Goal: Task Accomplishment & Management: Complete application form

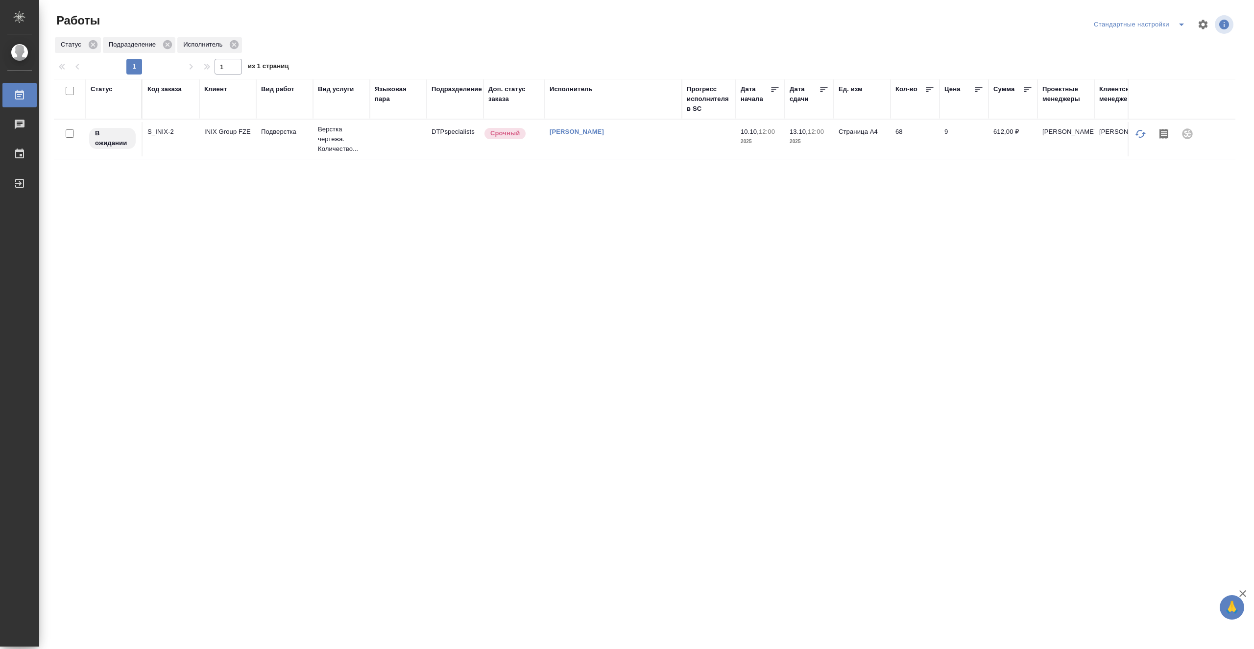
click at [599, 150] on td "[PERSON_NAME]" at bounding box center [613, 139] width 137 height 34
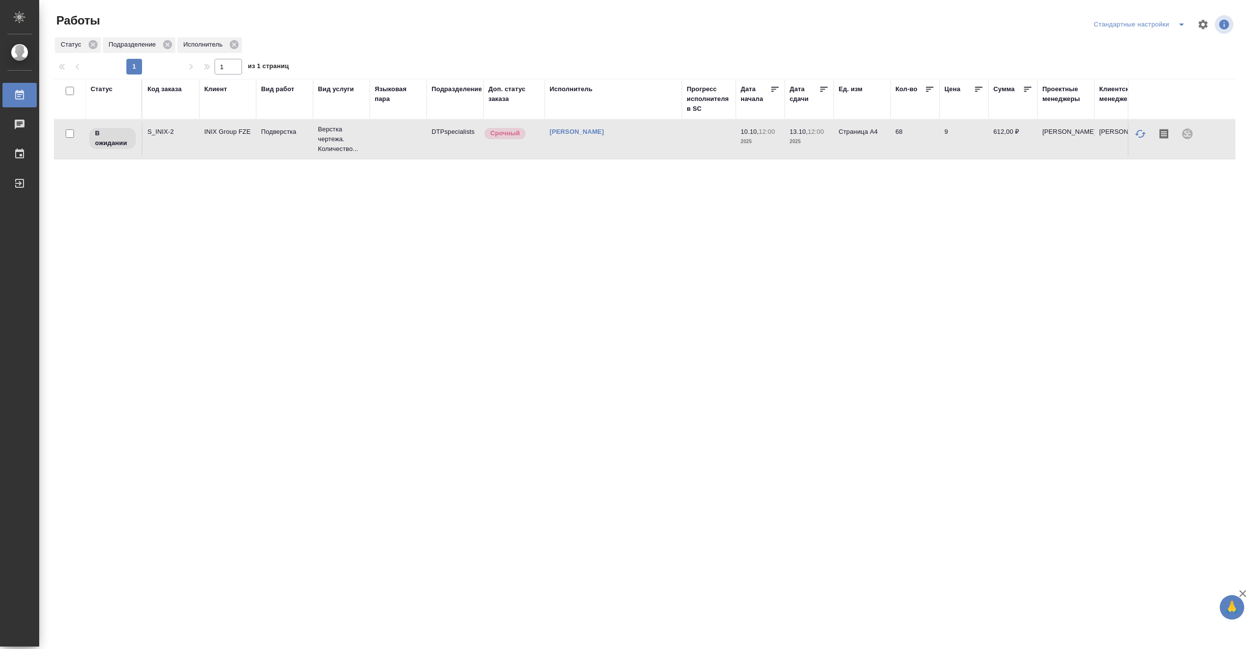
click at [599, 150] on td "[PERSON_NAME]" at bounding box center [613, 139] width 137 height 34
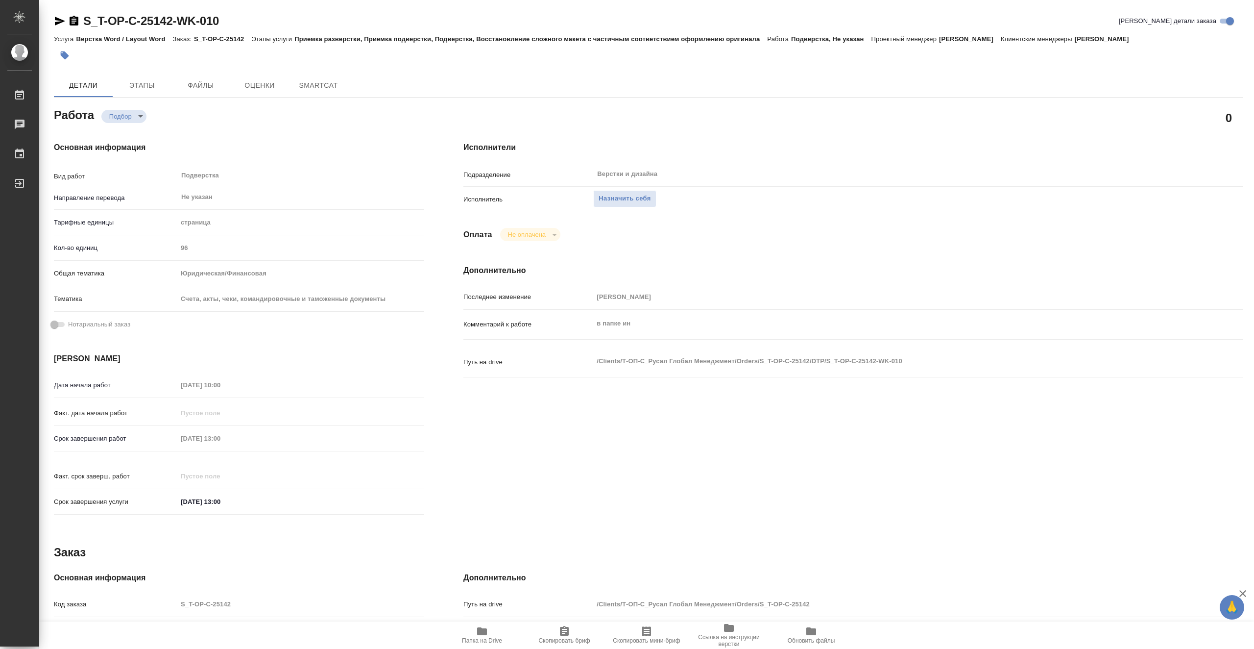
type textarea "x"
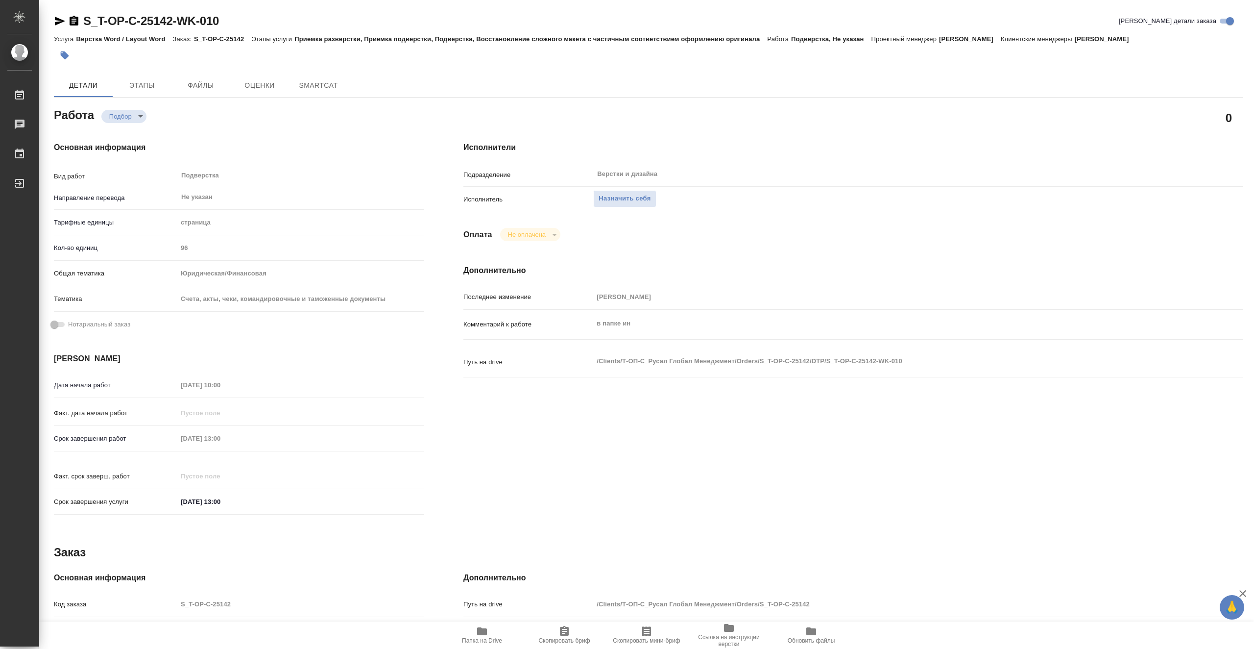
type textarea "x"
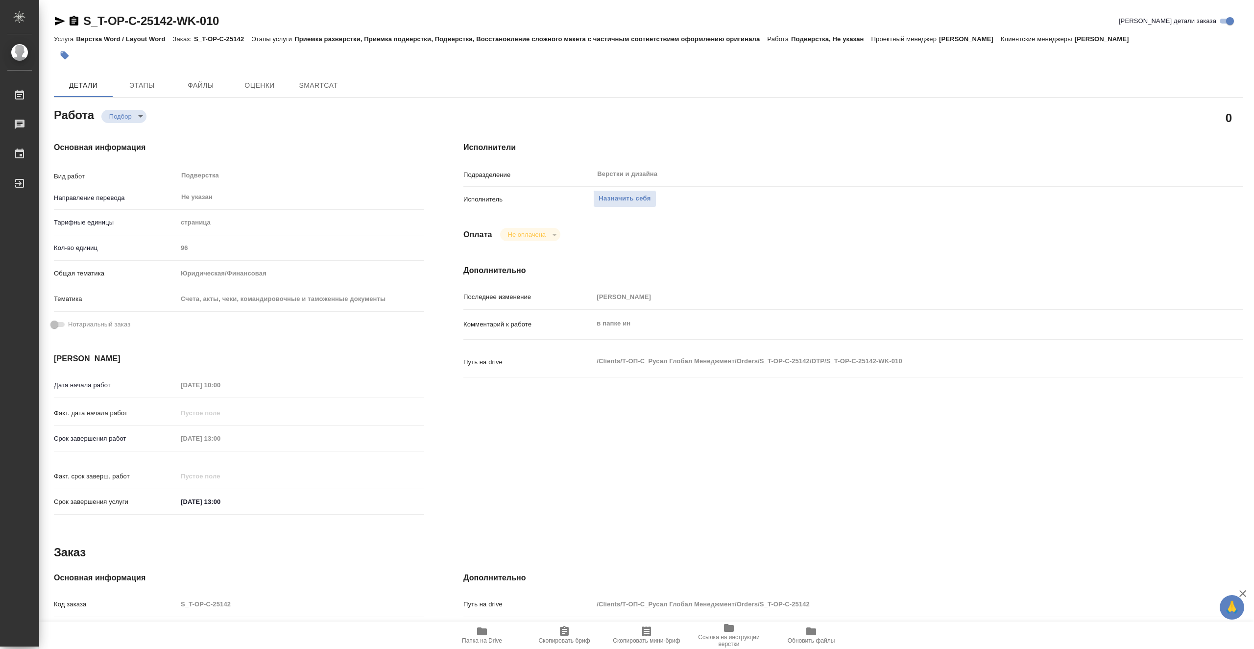
type textarea "x"
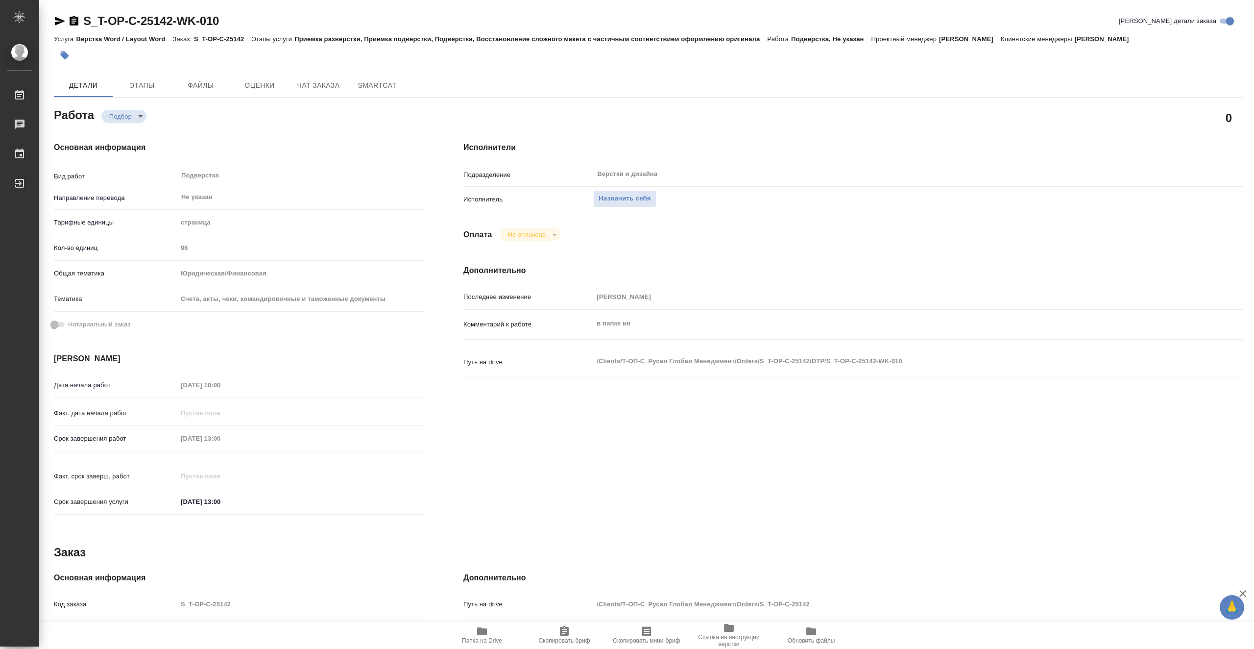
type textarea "x"
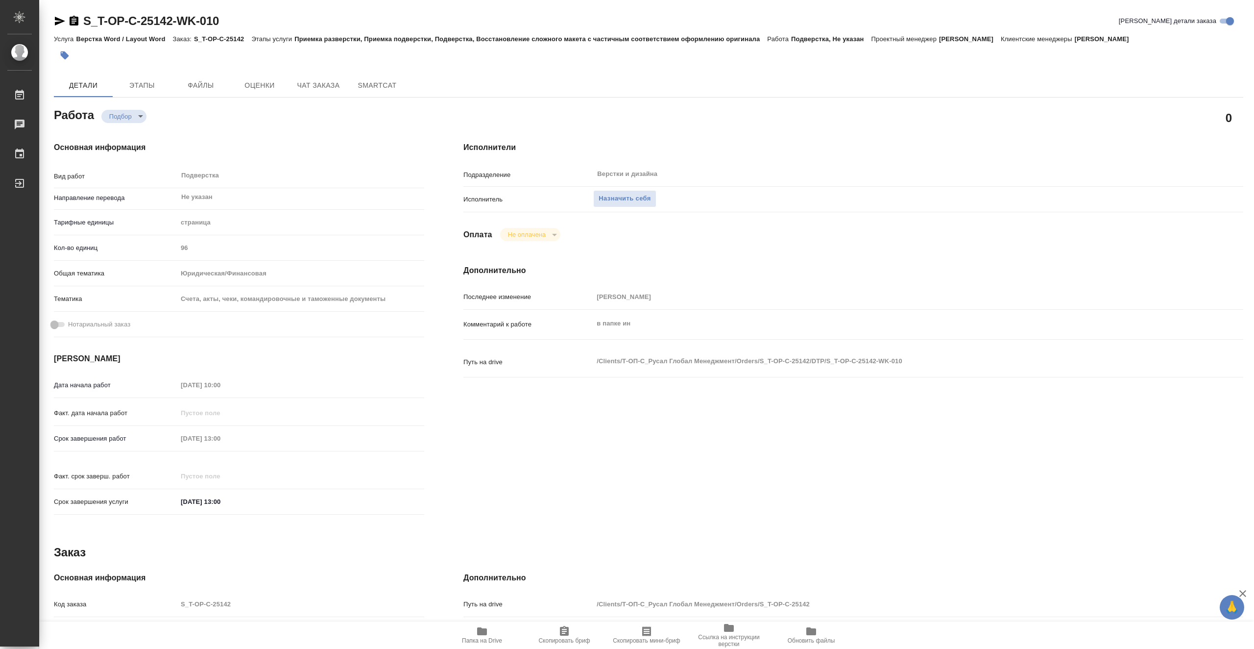
type textarea "x"
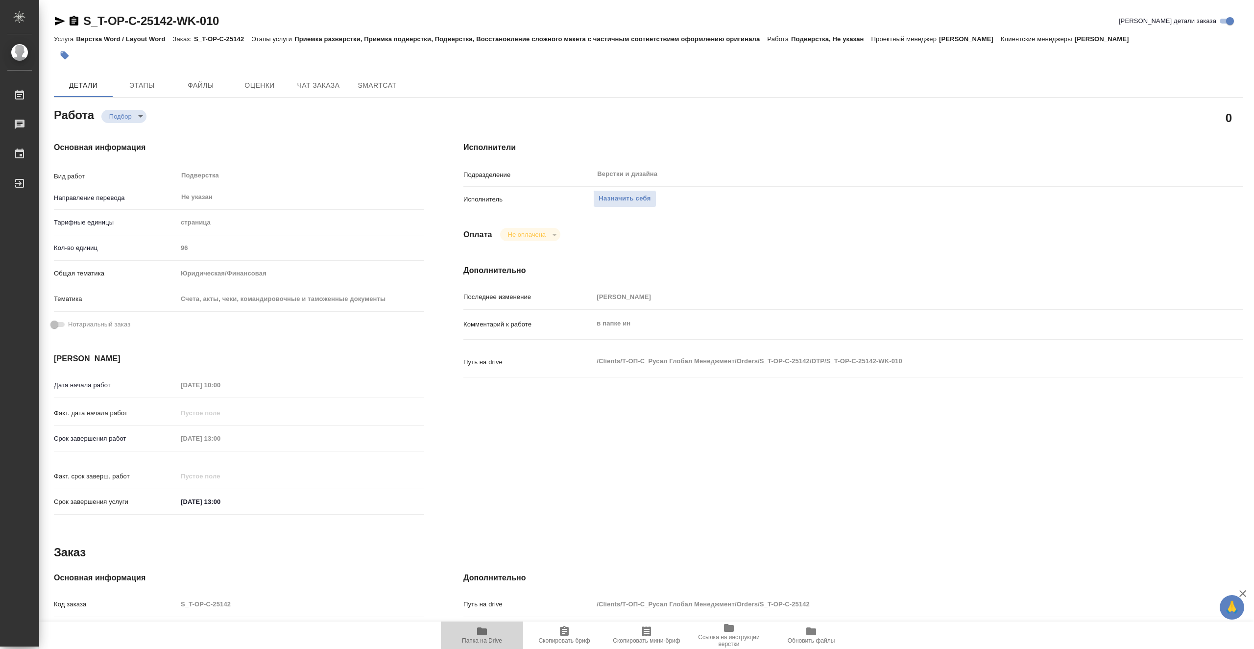
click at [491, 638] on span "Папка на Drive" at bounding box center [482, 640] width 40 height 7
click at [155, 83] on span "Этапы" at bounding box center [142, 85] width 47 height 12
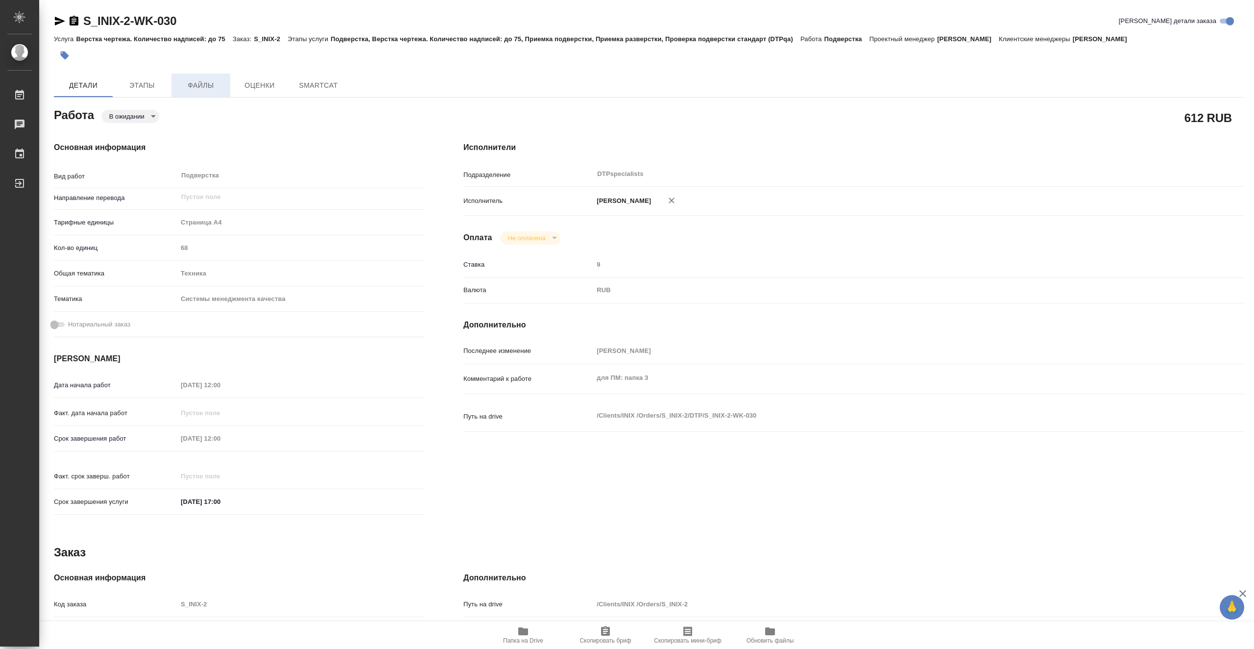
type textarea "x"
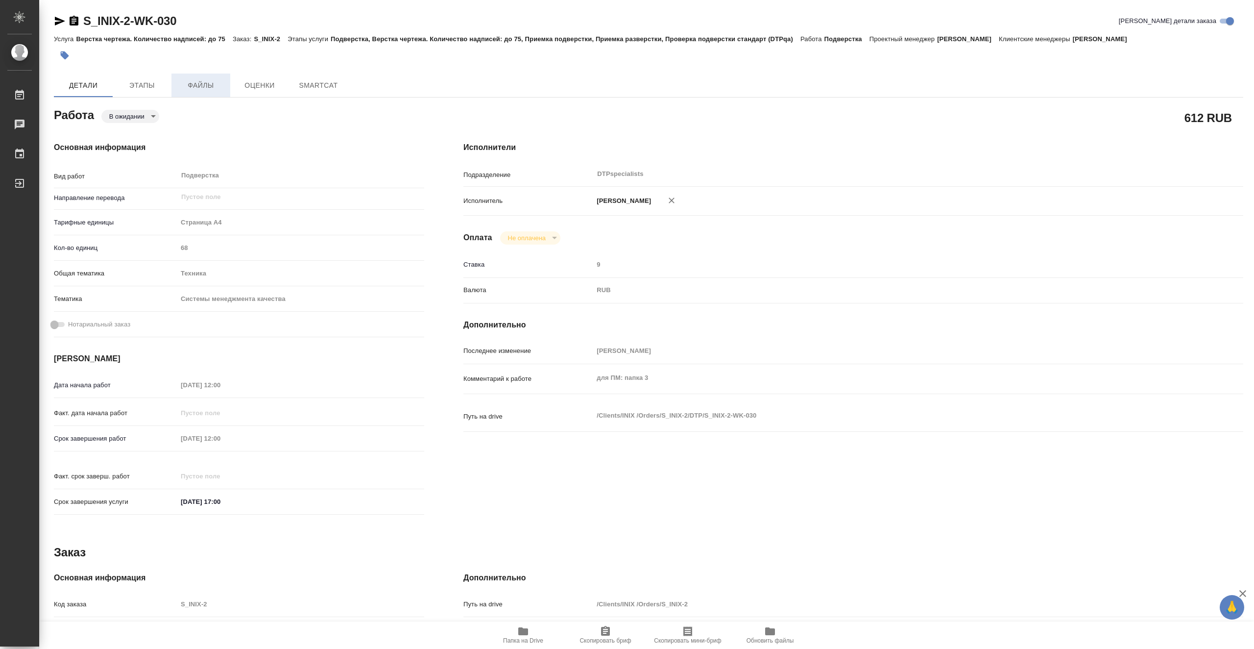
type textarea "x"
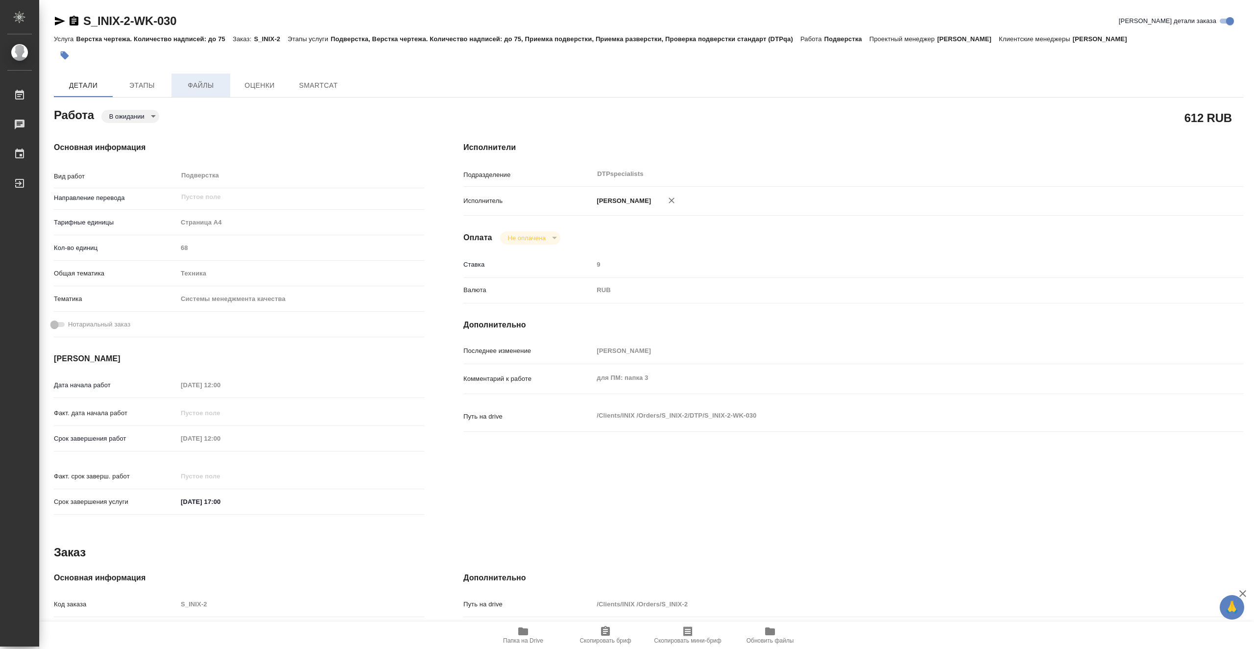
type textarea "x"
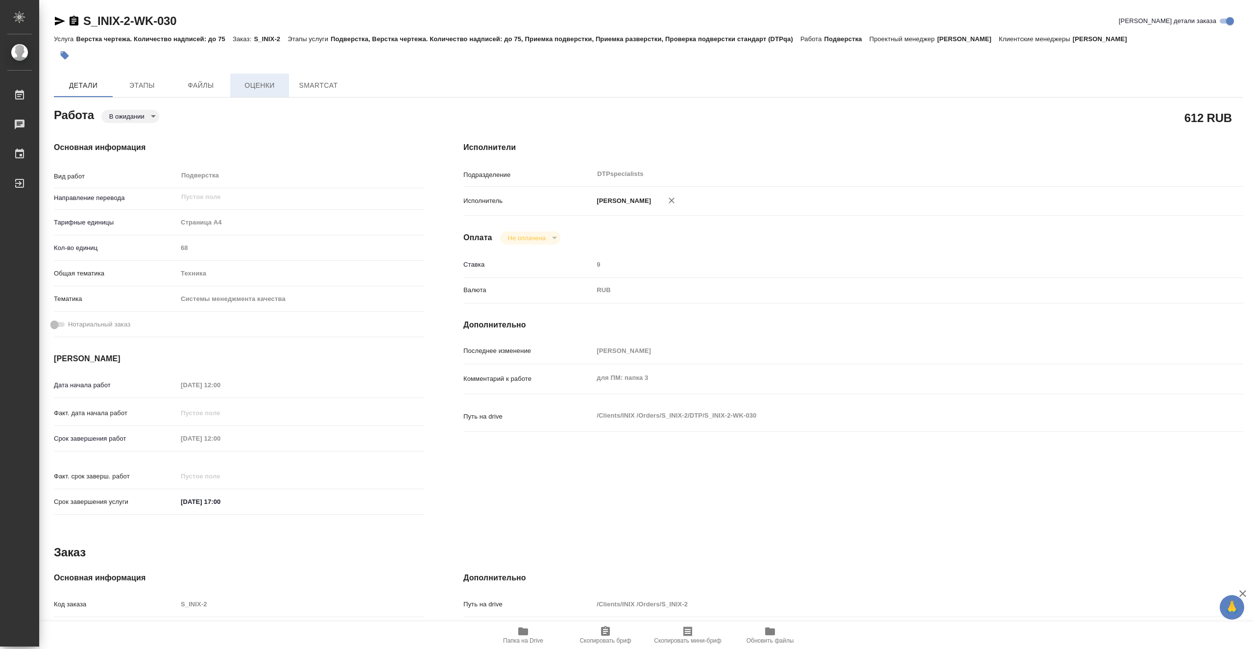
type textarea "x"
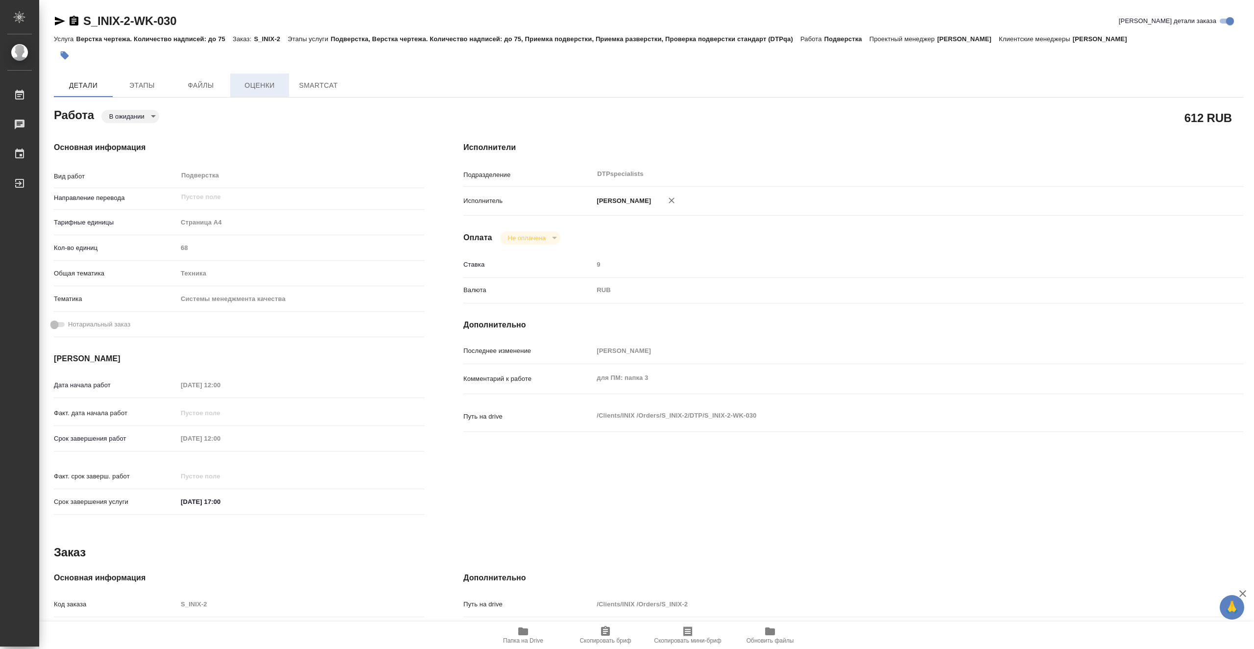
click at [265, 87] on span "Оценки" at bounding box center [259, 85] width 47 height 12
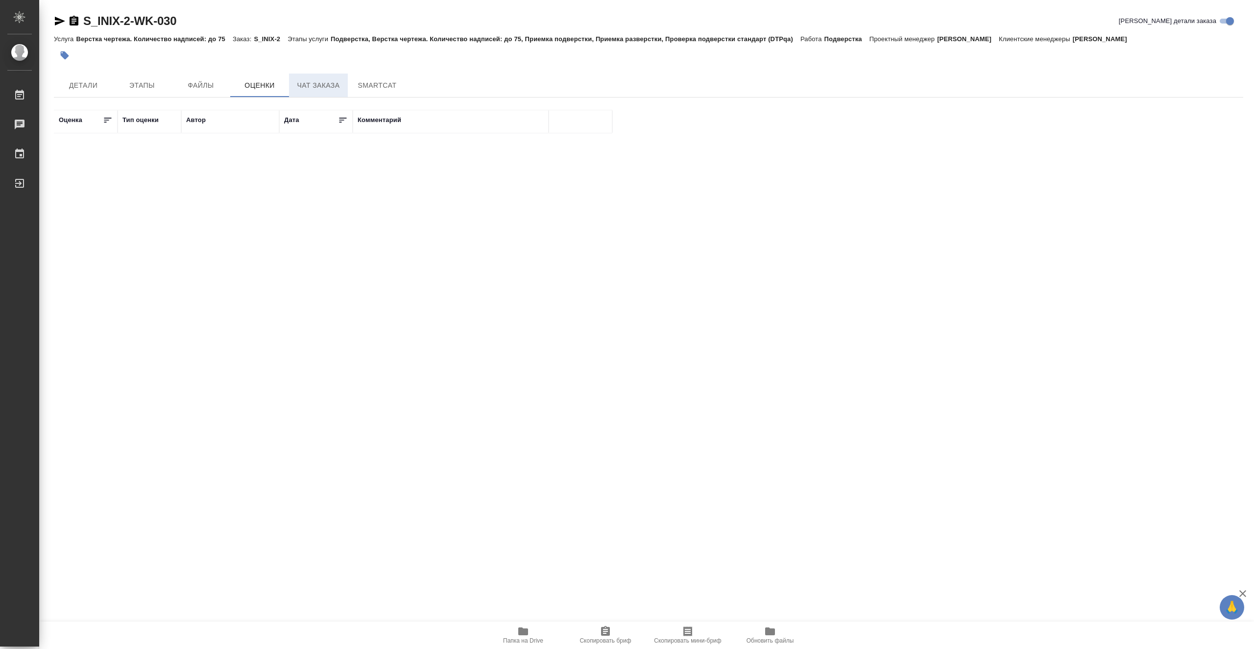
click at [316, 87] on span "Чат заказа" at bounding box center [318, 85] width 47 height 12
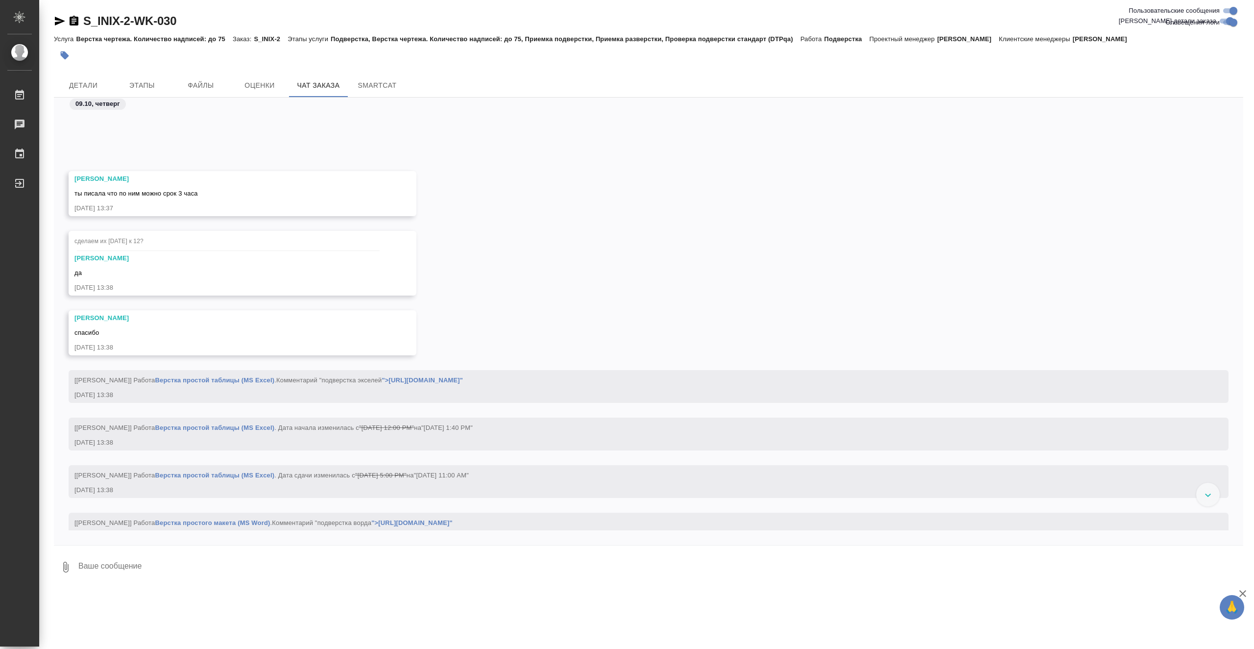
scroll to position [10557, 0]
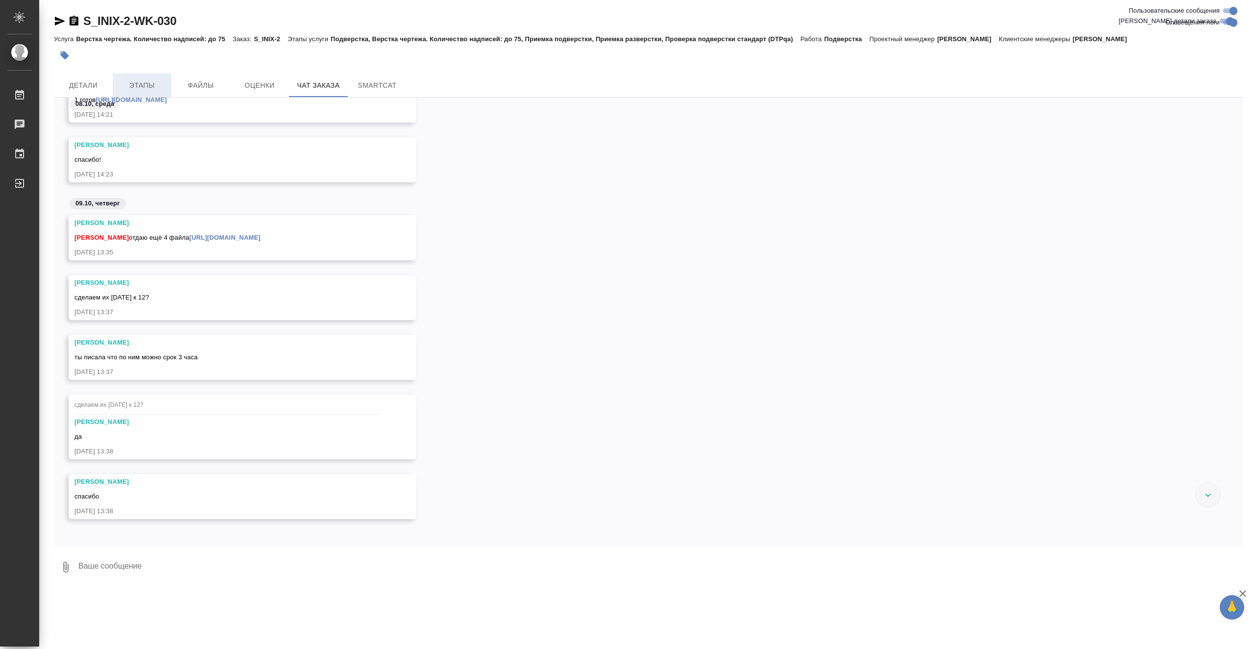
click at [136, 82] on span "Этапы" at bounding box center [142, 85] width 47 height 12
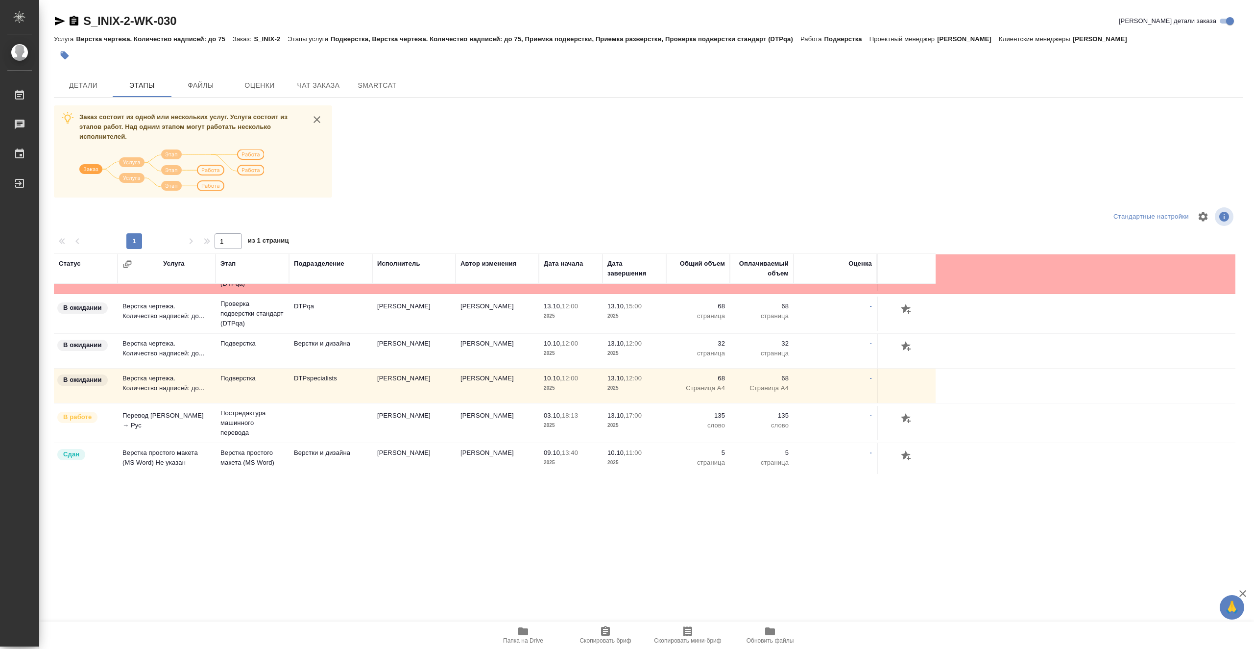
scroll to position [245, 0]
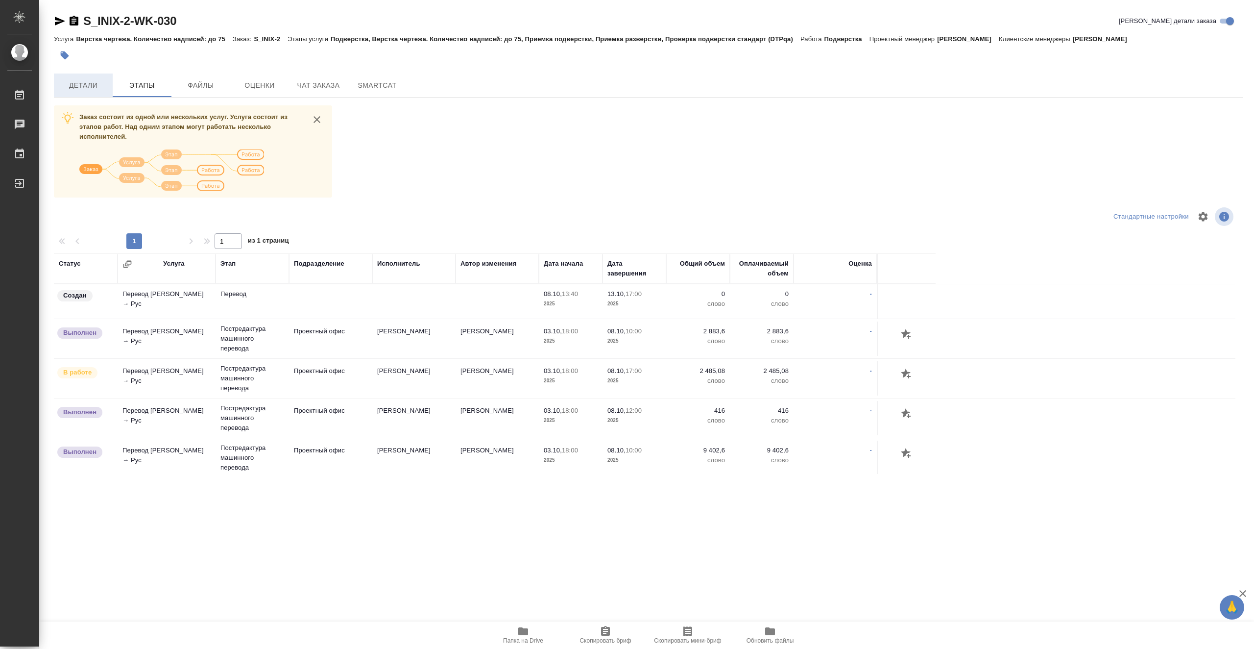
click at [95, 86] on span "Детали" at bounding box center [83, 85] width 47 height 12
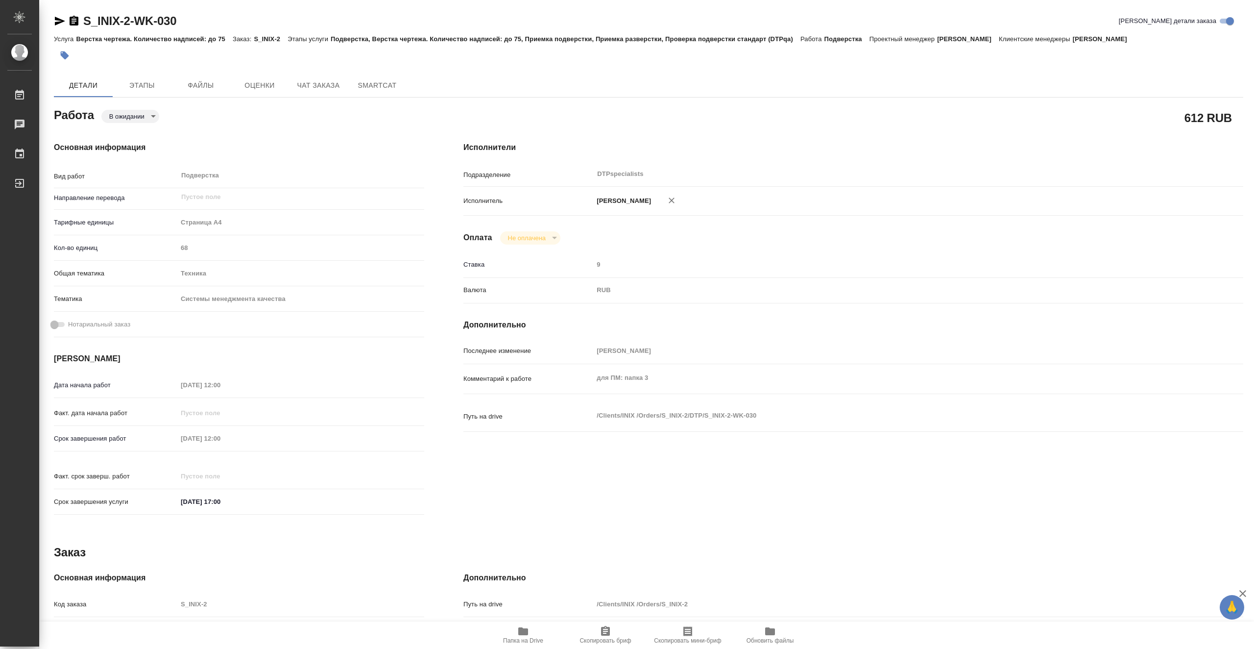
type textarea "x"
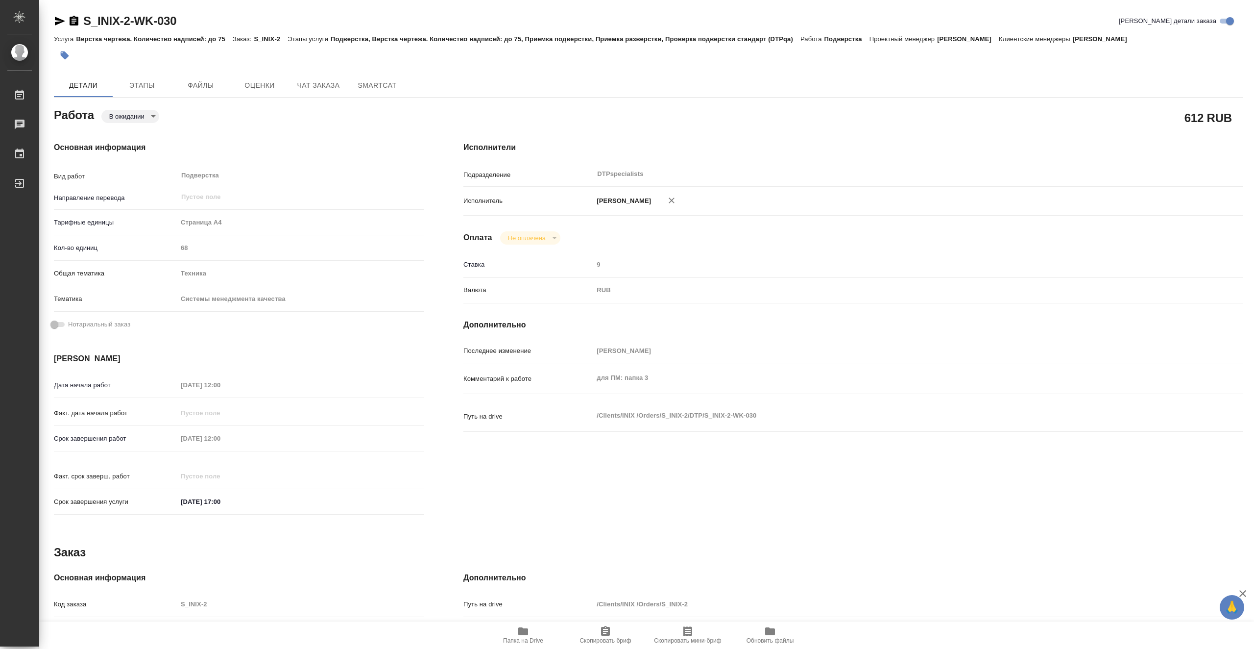
type textarea "x"
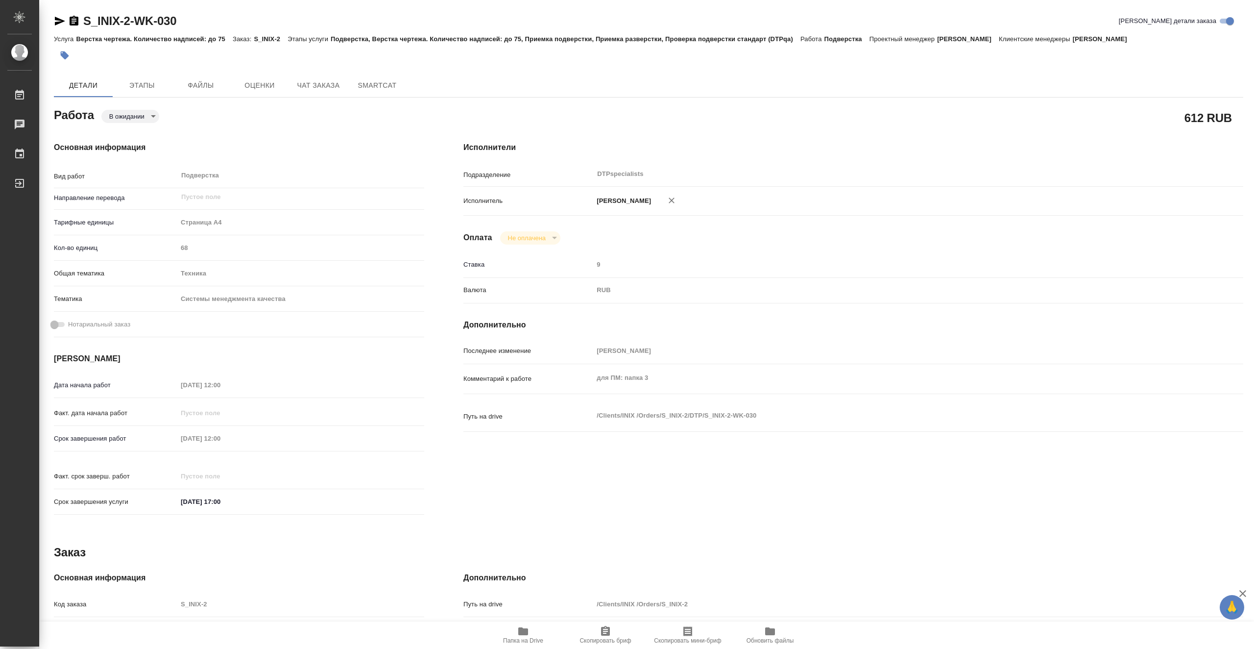
type textarea "x"
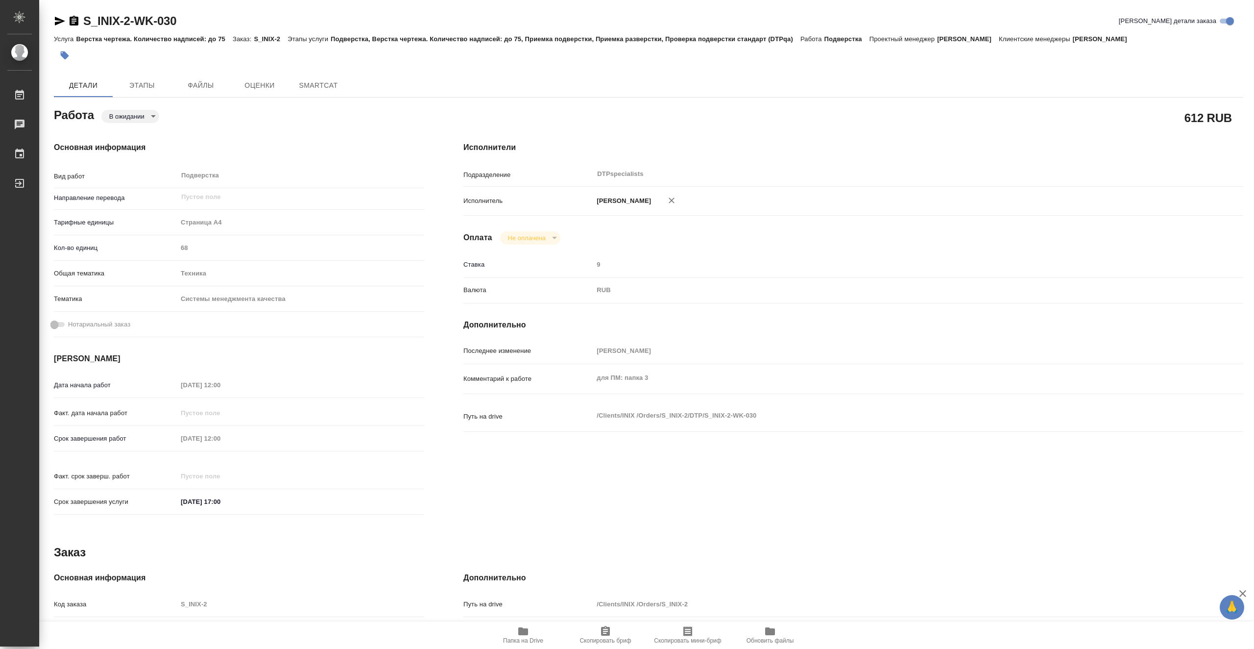
type textarea "x"
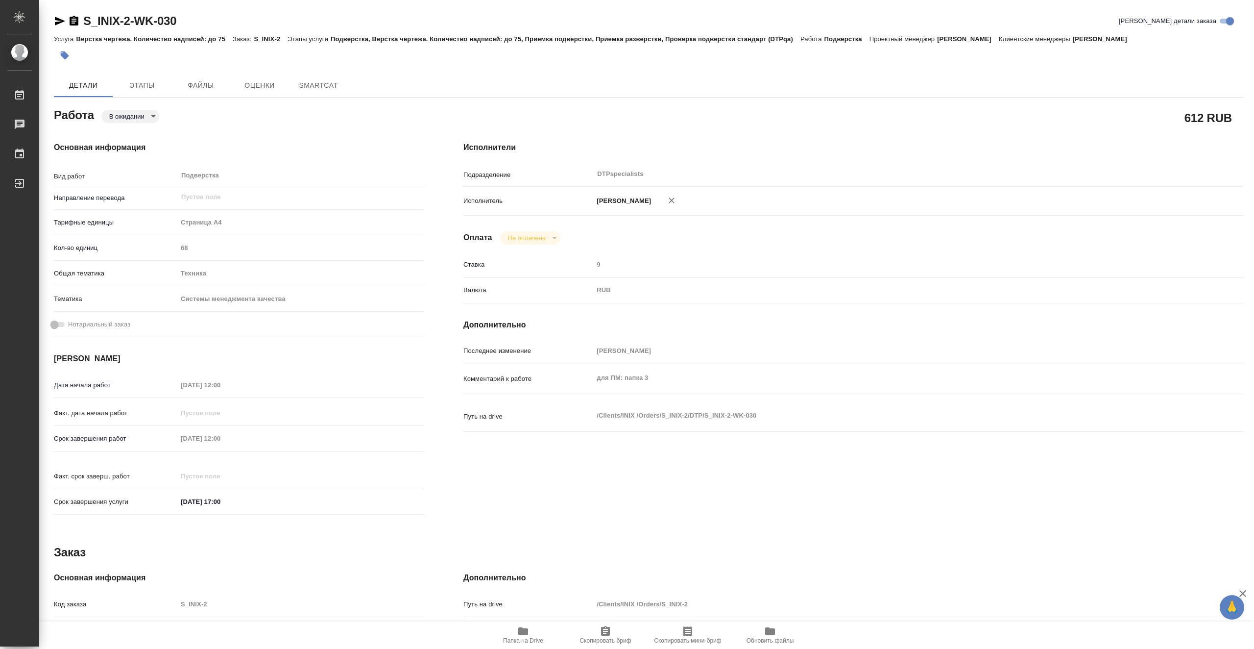
type textarea "x"
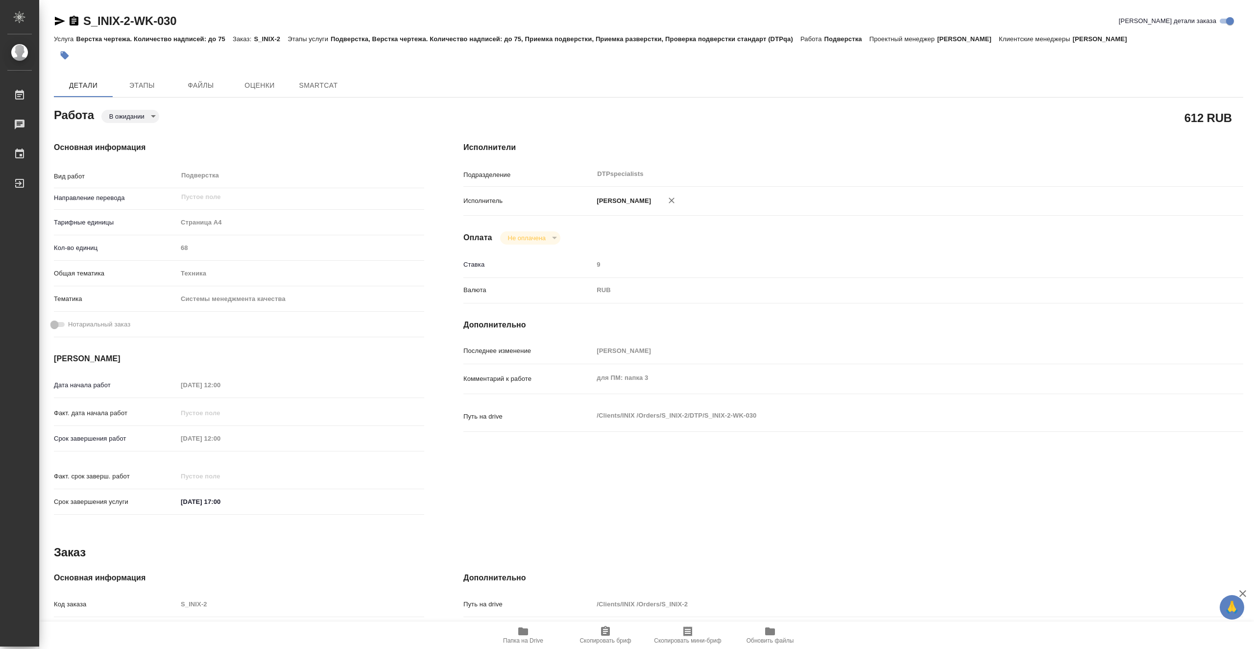
type textarea "x"
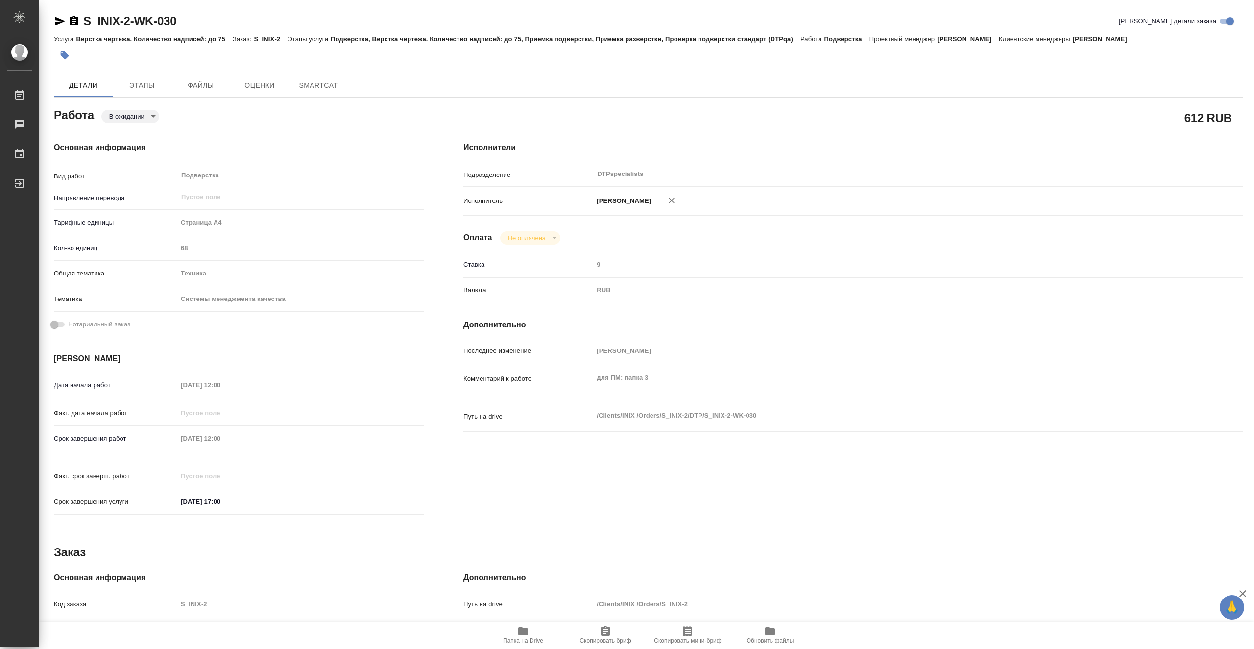
type textarea "x"
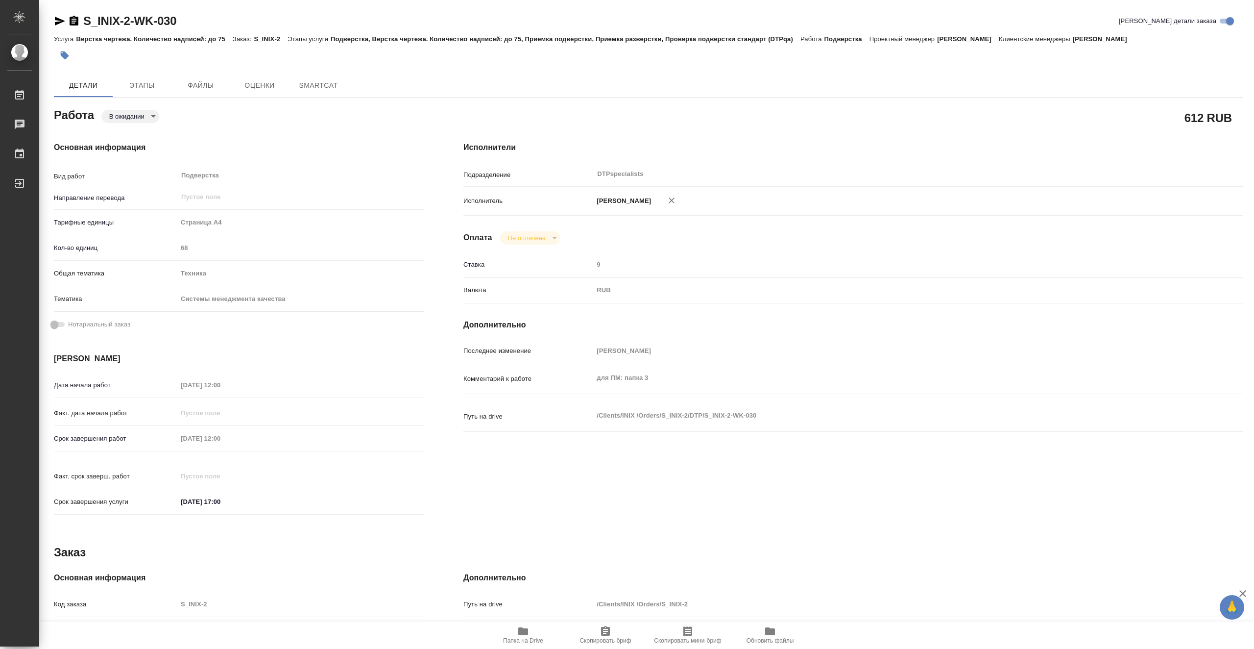
type textarea "x"
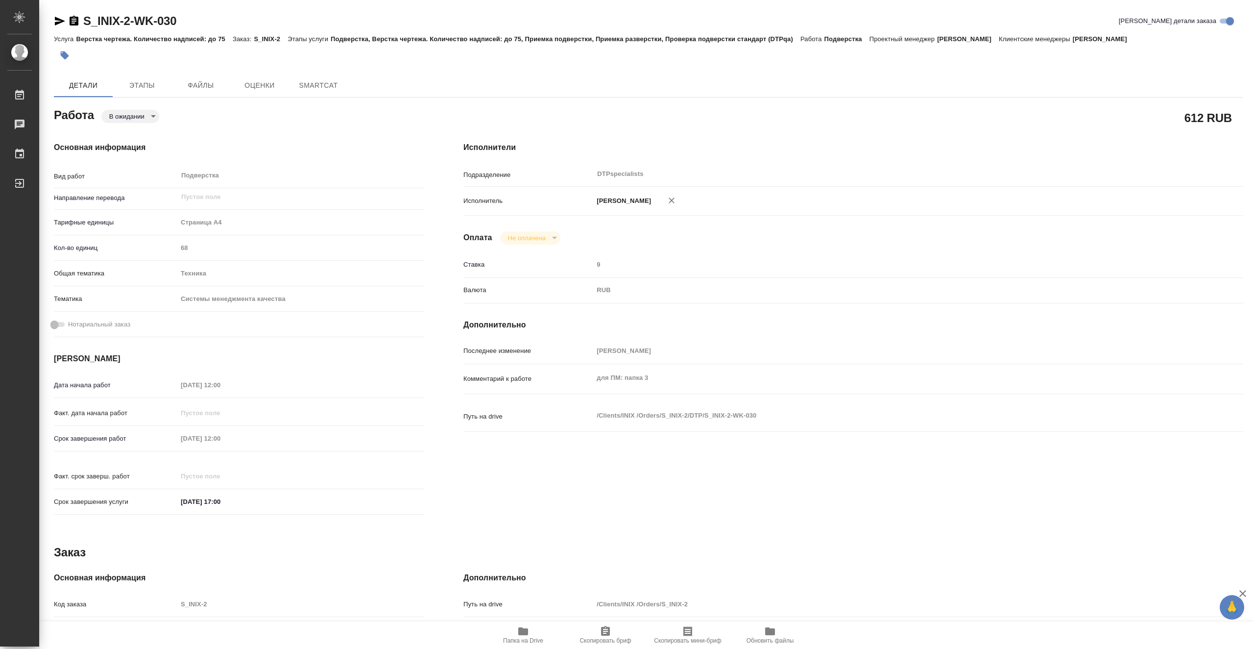
type textarea "x"
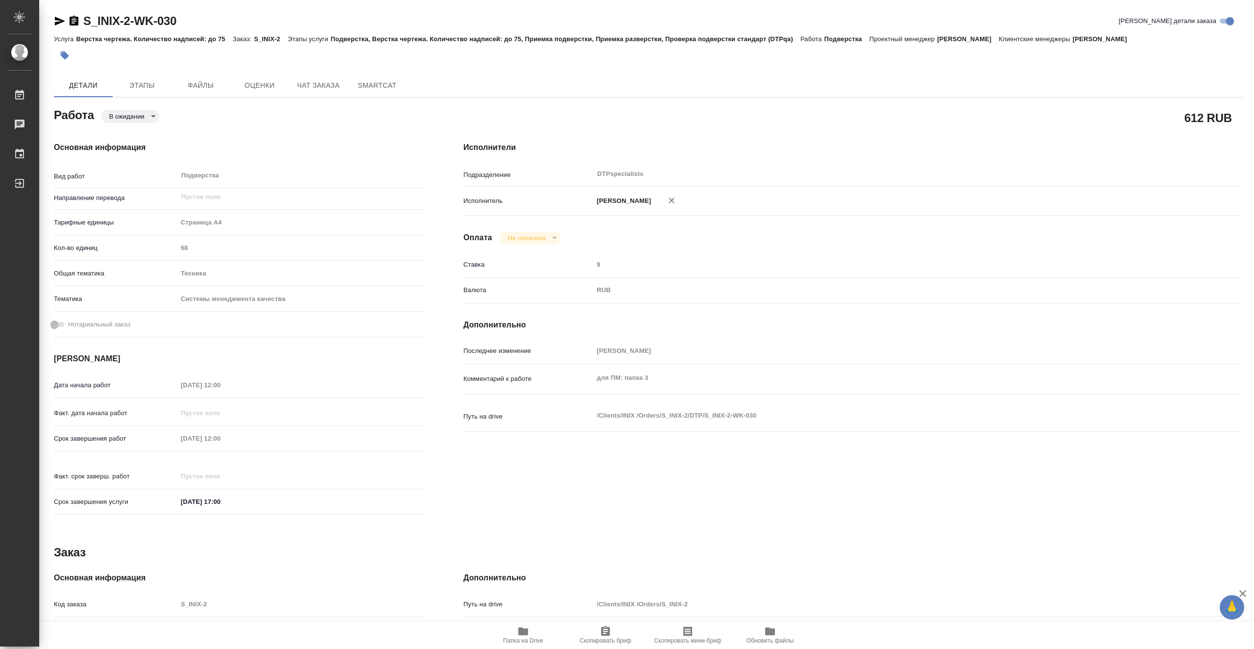
type textarea "x"
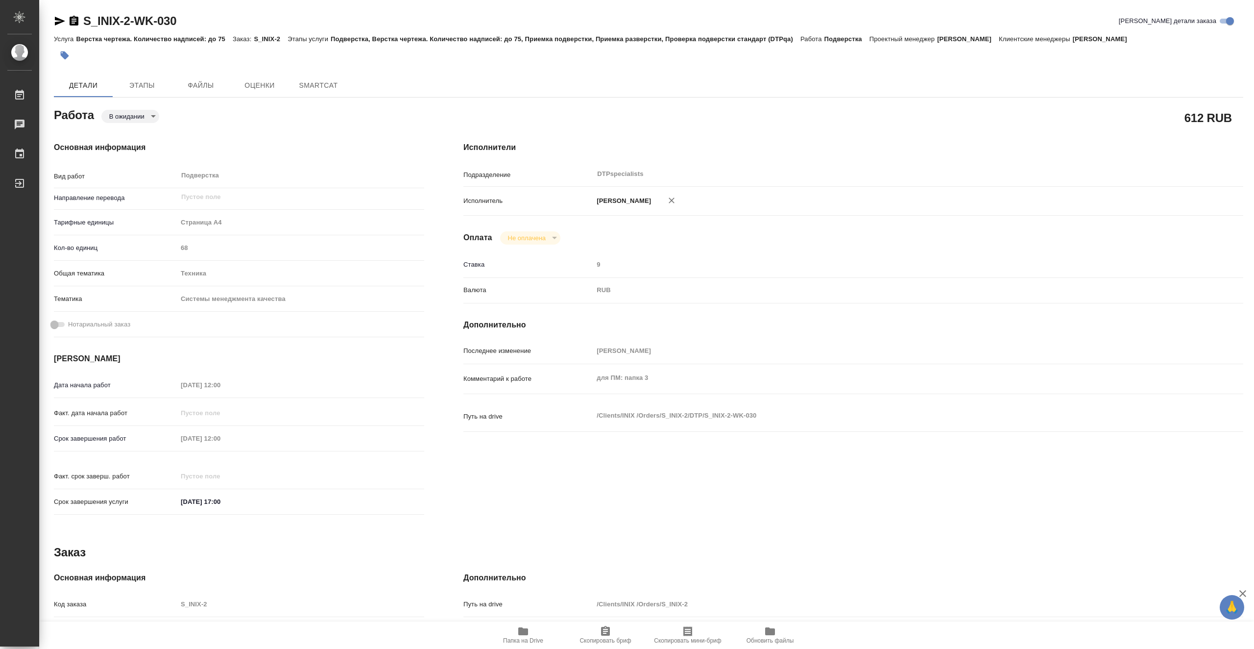
type textarea "x"
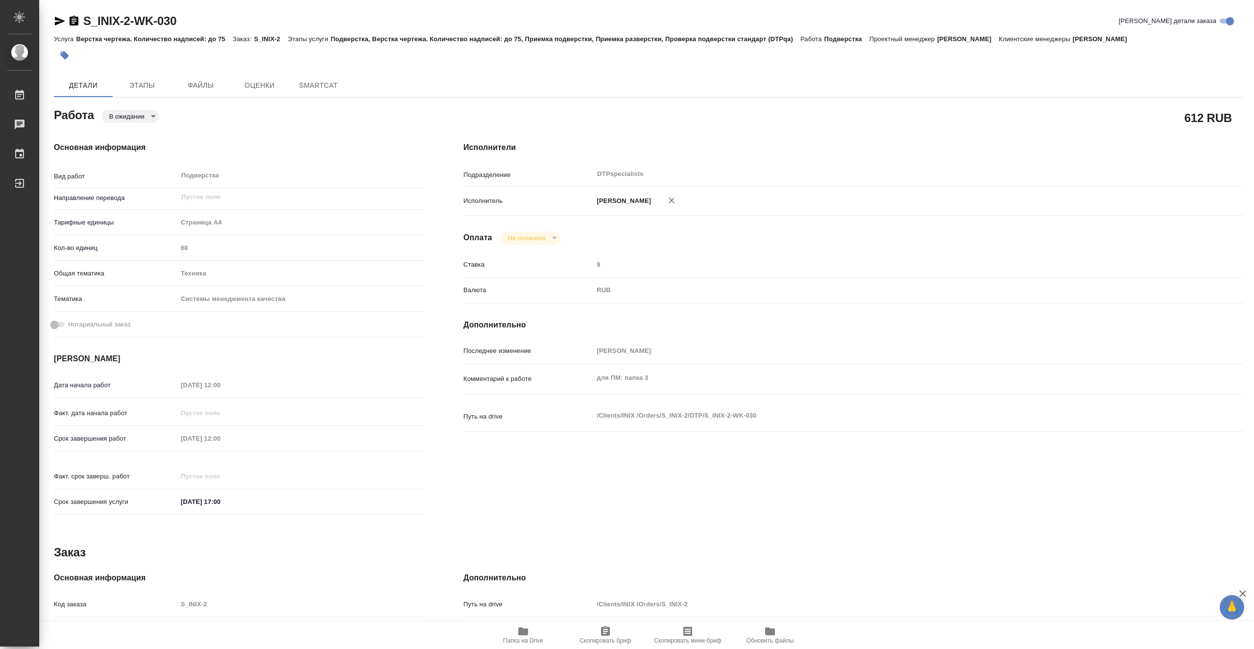
type textarea "x"
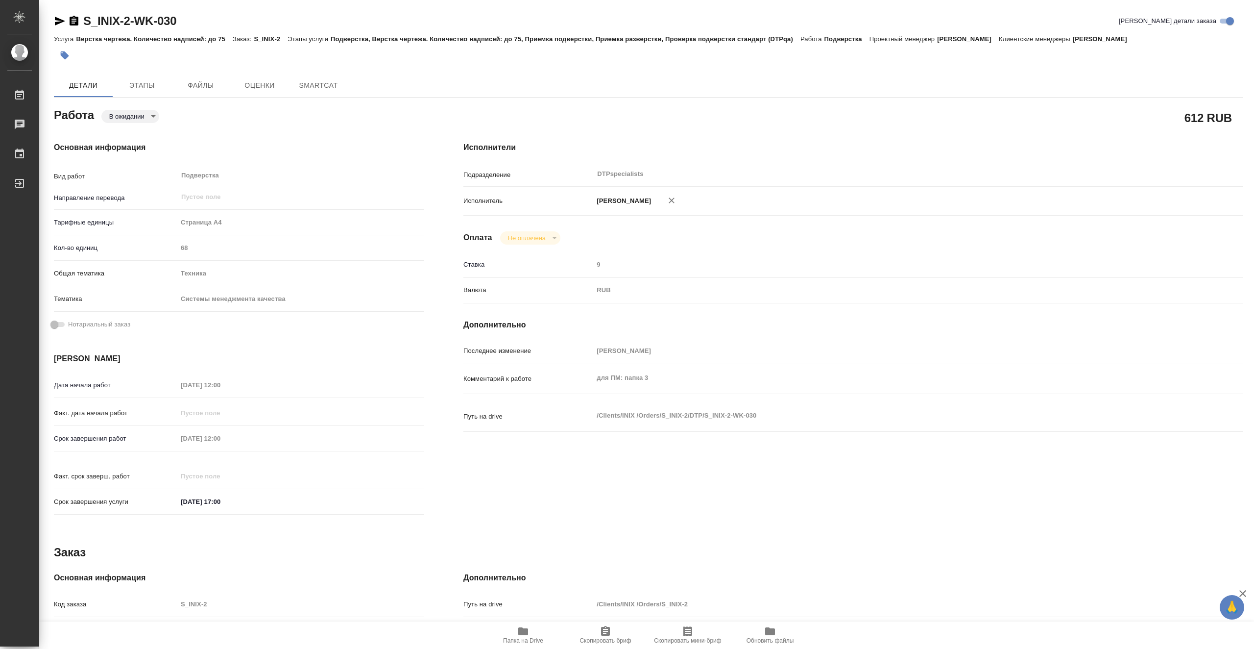
type textarea "x"
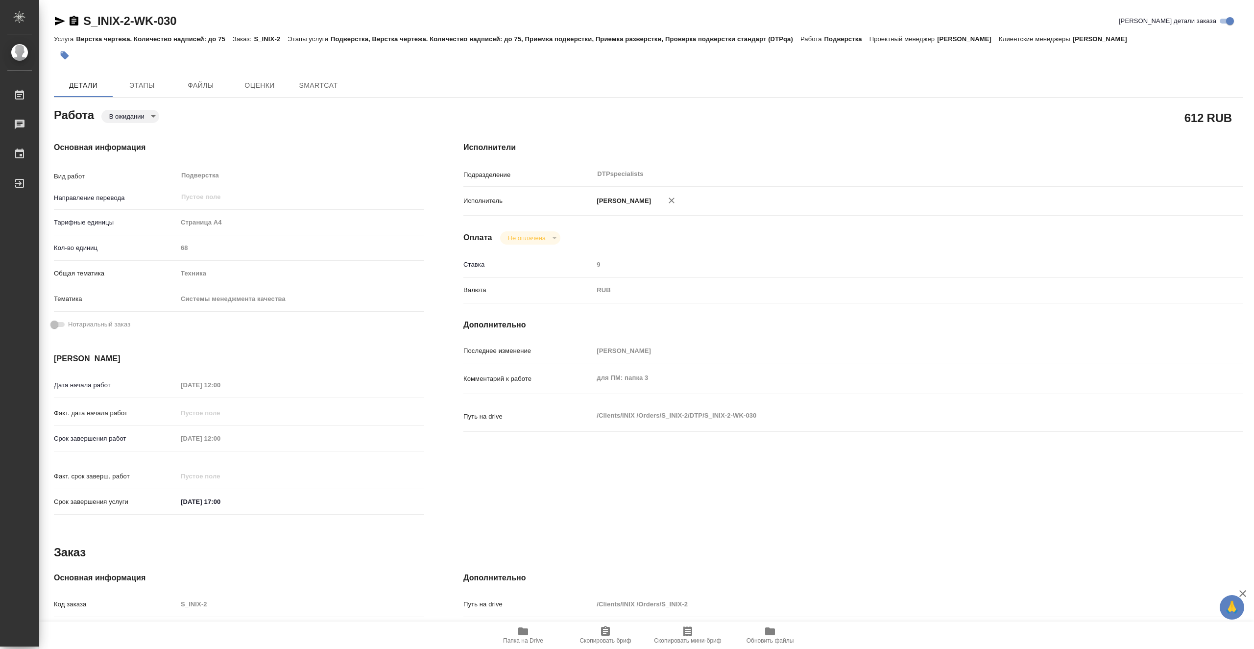
type textarea "x"
